Goal: Information Seeking & Learning: Learn about a topic

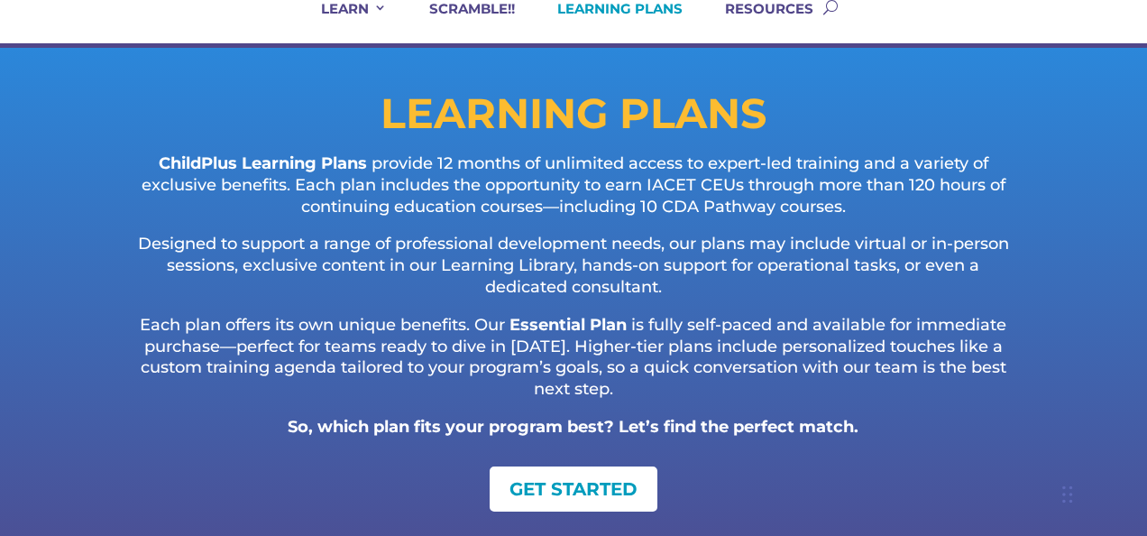
scroll to position [167, 0]
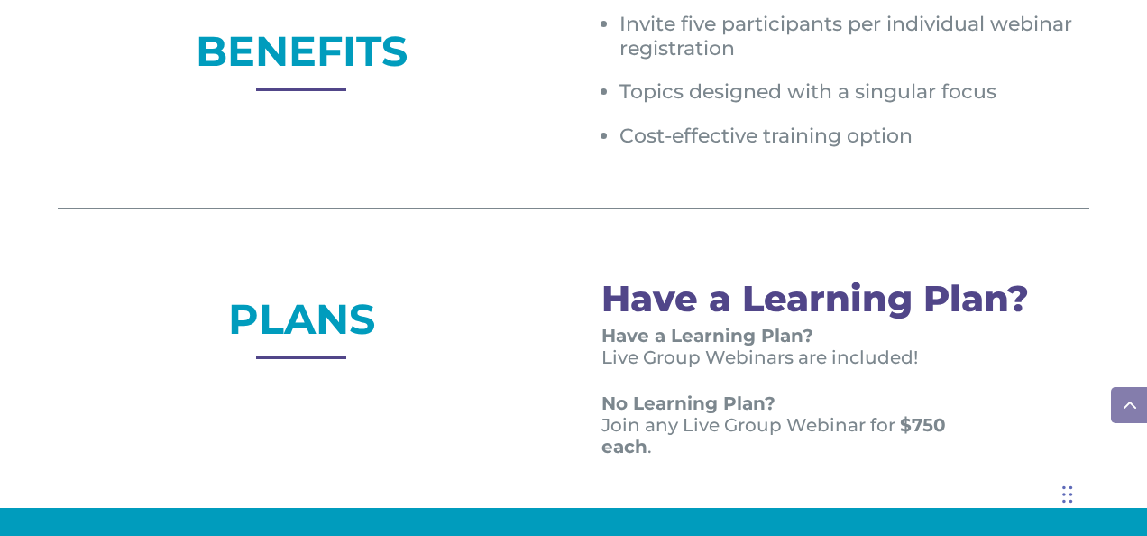
scroll to position [1332, 0]
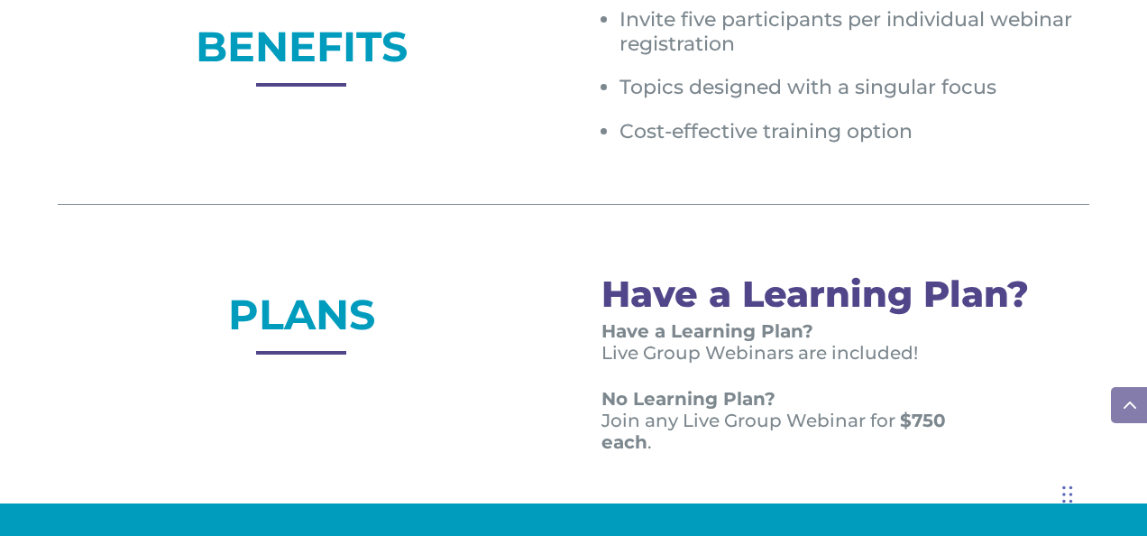
click at [319, 329] on div at bounding box center [301, 350] width 90 height 43
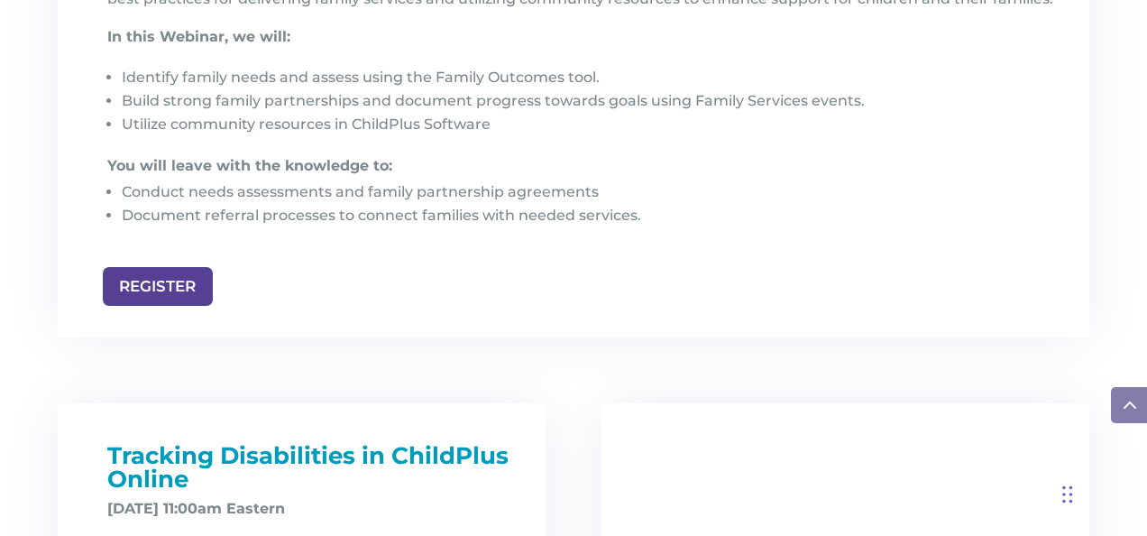
scroll to position [2138, 0]
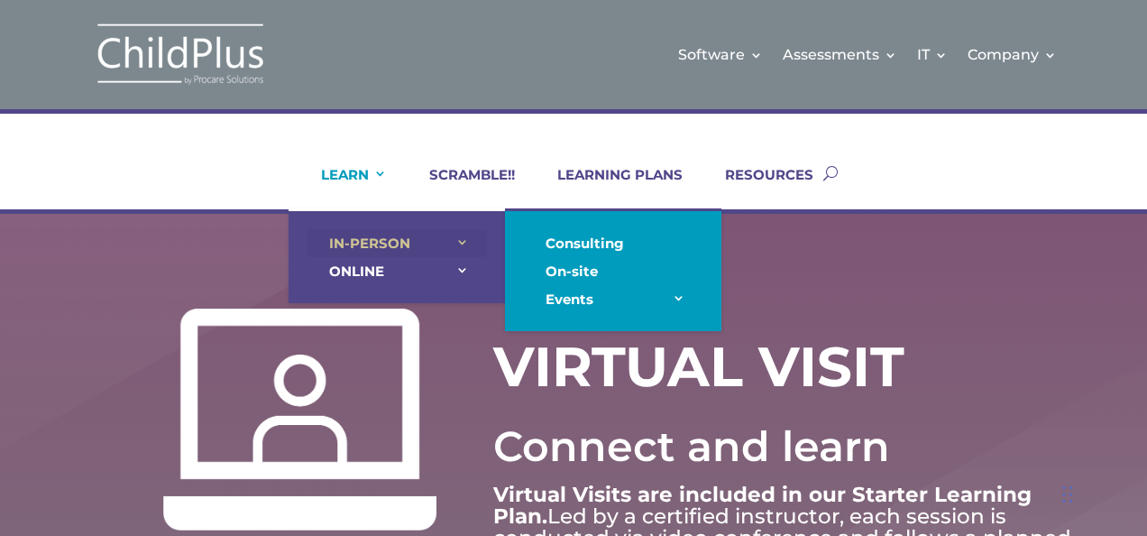
click at [361, 239] on link "IN-PERSON" at bounding box center [397, 243] width 180 height 28
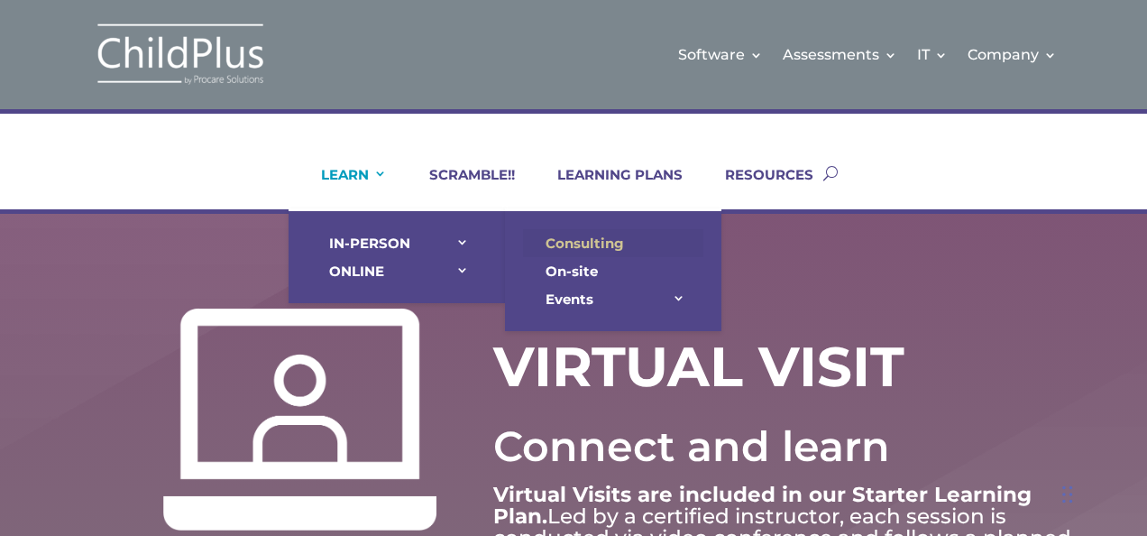
click at [579, 238] on link "Consulting" at bounding box center [613, 243] width 180 height 28
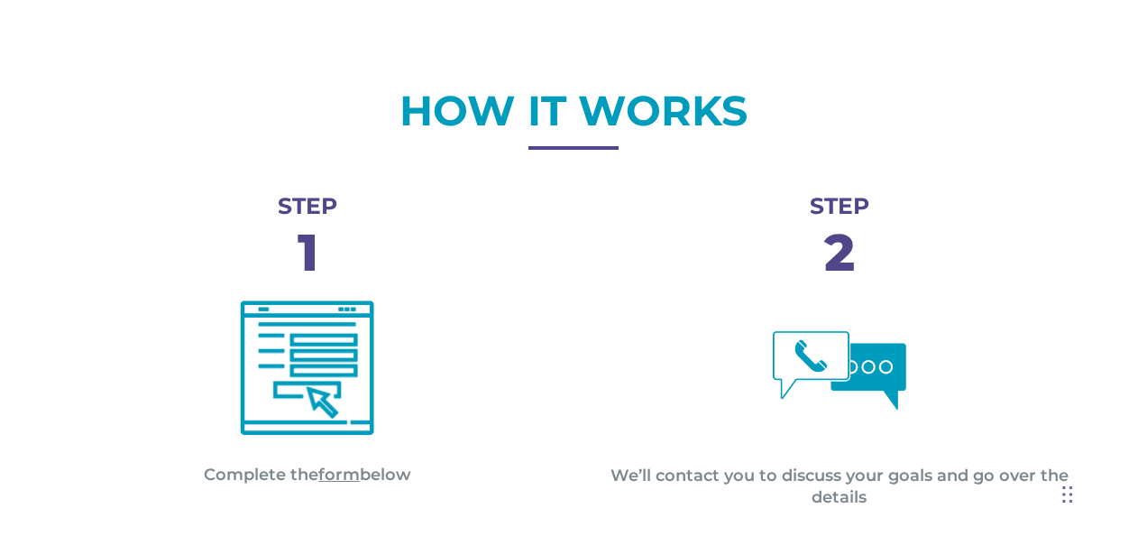
scroll to position [609, 0]
